Goal: Find specific page/section: Find specific page/section

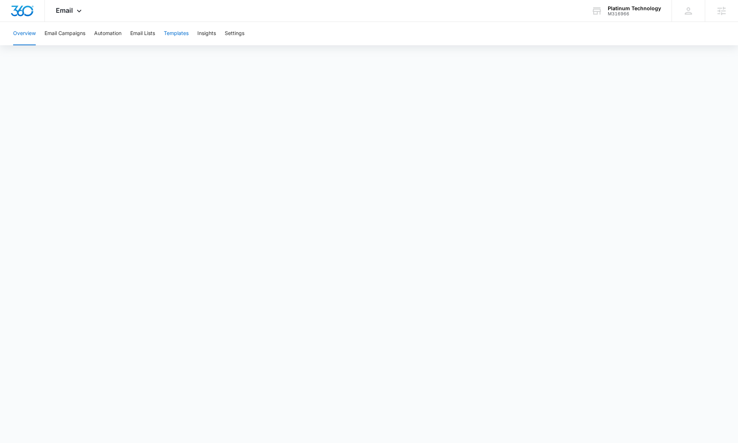
click at [181, 32] on button "Templates" at bounding box center [176, 33] width 25 height 23
click at [108, 34] on button "Automation" at bounding box center [107, 33] width 27 height 23
click at [73, 11] on div "Email Apps Reputation Websites Forms CRM Email Social Content Ads Intelligence …" at bounding box center [70, 11] width 50 height 22
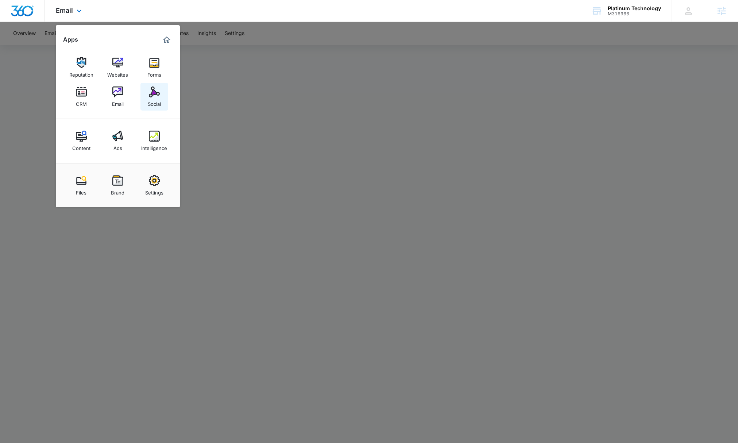
click at [152, 92] on img at bounding box center [154, 91] width 11 height 11
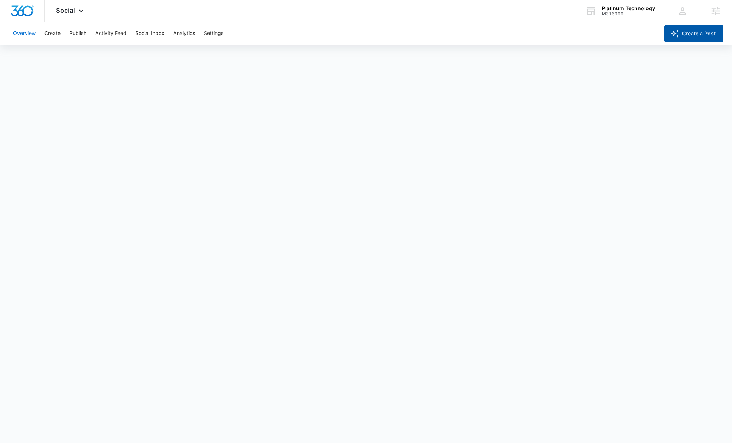
click at [709, 35] on button "Create a Post" at bounding box center [693, 34] width 59 height 18
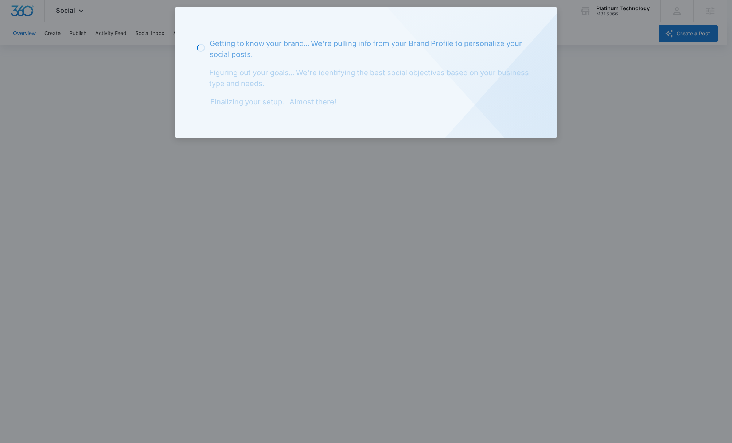
drag, startPoint x: 75, startPoint y: 186, endPoint x: 82, endPoint y: 176, distance: 12.2
click at [79, 180] on div at bounding box center [366, 221] width 732 height 443
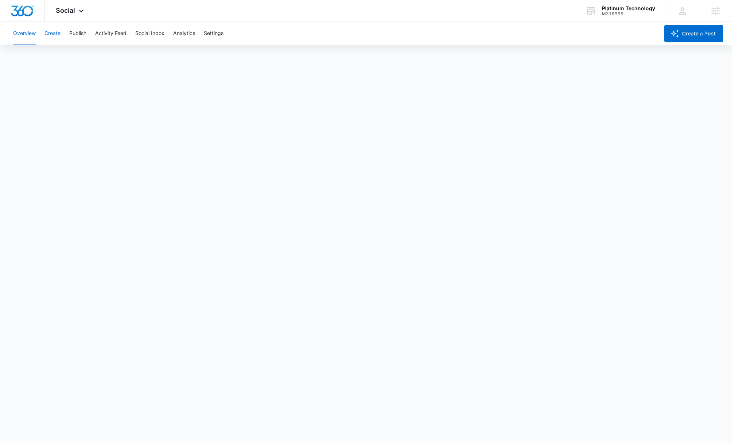
click at [54, 33] on button "Create" at bounding box center [52, 33] width 16 height 23
click at [82, 55] on button "Approvals" at bounding box center [71, 56] width 24 height 20
click at [69, 9] on span "Social" at bounding box center [65, 11] width 19 height 8
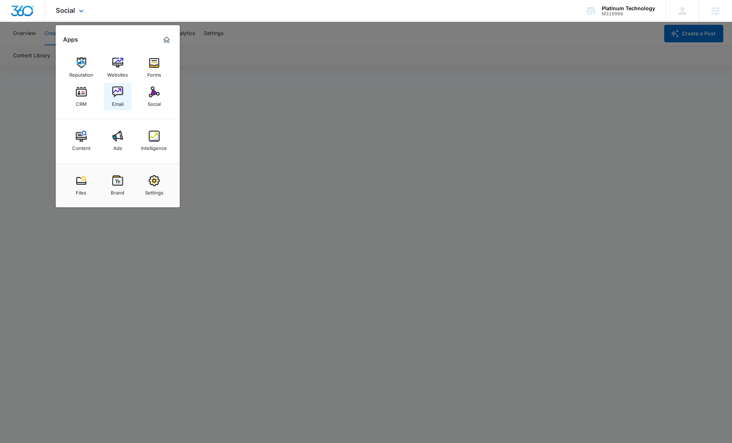
click at [122, 90] on img at bounding box center [117, 91] width 11 height 11
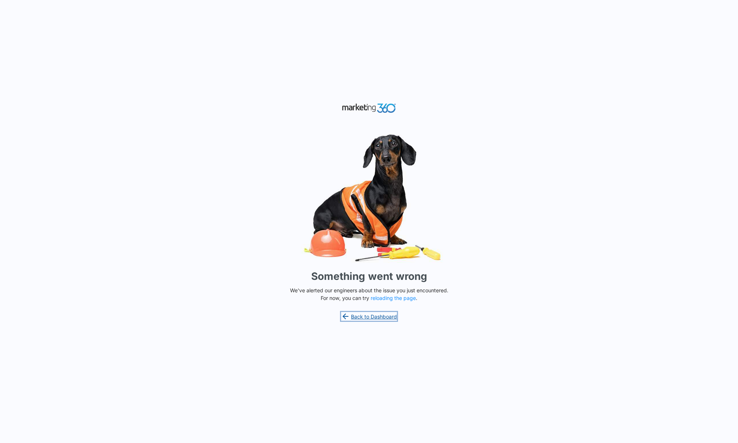
click at [361, 314] on link "Back to Dashboard" at bounding box center [369, 316] width 56 height 9
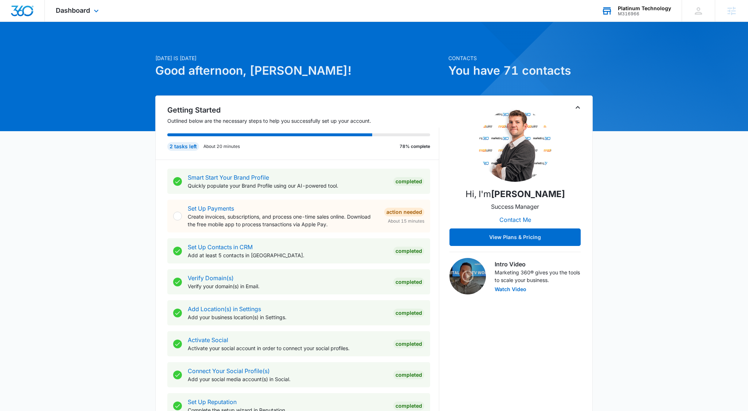
click at [642, 11] on div "M316966" at bounding box center [644, 13] width 53 height 5
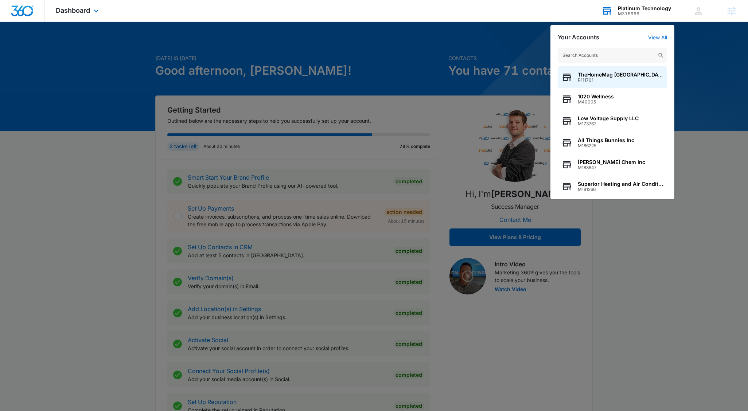
click at [580, 58] on input "text" at bounding box center [612, 55] width 109 height 15
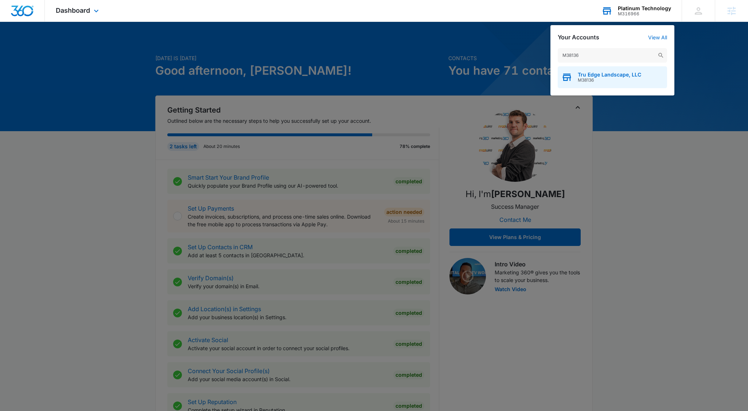
type input "M38136"
click at [584, 71] on div "Tru Edge Landscape, LLC M38136" at bounding box center [612, 77] width 109 height 22
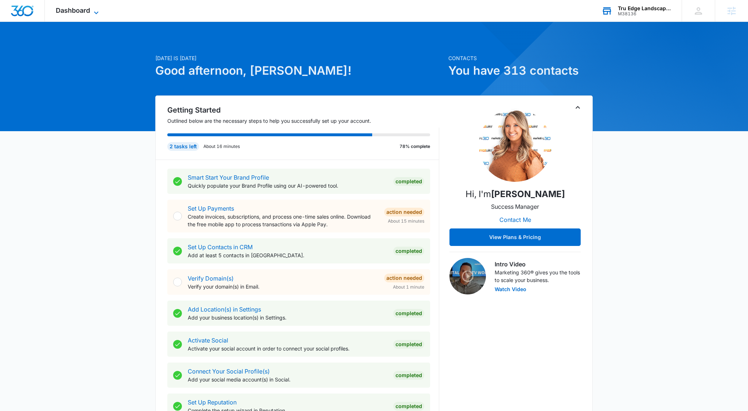
click at [57, 8] on span "Dashboard" at bounding box center [73, 11] width 34 height 8
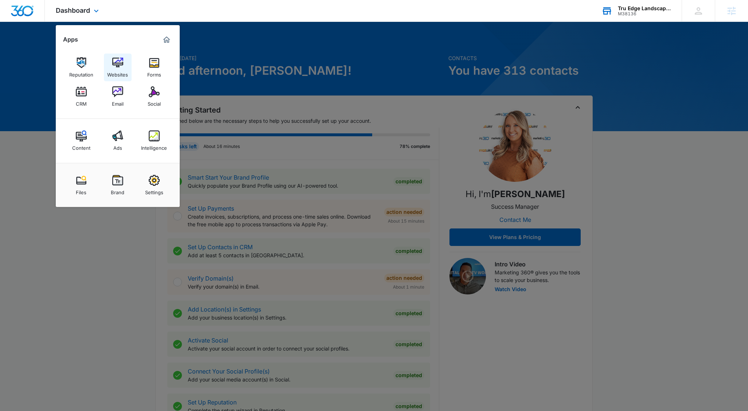
click at [120, 61] on img at bounding box center [117, 62] width 11 height 11
